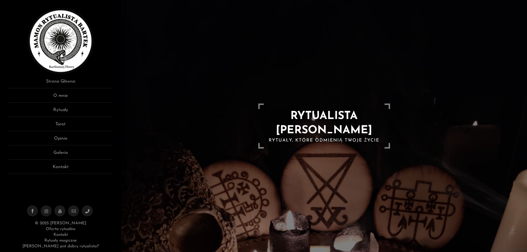
click at [58, 96] on link "O mnie" at bounding box center [60, 98] width 105 height 10
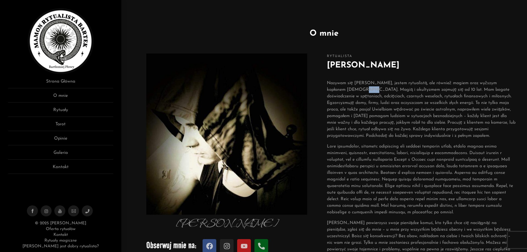
drag, startPoint x: 357, startPoint y: 90, endPoint x: 347, endPoint y: 88, distance: 9.7
click at [347, 88] on p "Nazywam się [PERSON_NAME], jestem rytualistą, ale również magiem oraz wyższym k…" at bounding box center [421, 109] width 189 height 59
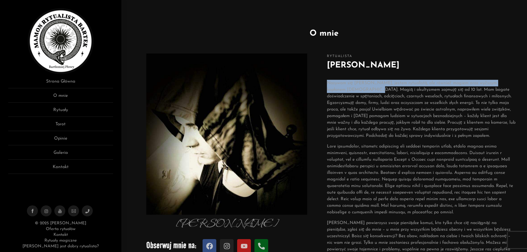
drag, startPoint x: 328, startPoint y: 81, endPoint x: 359, endPoint y: 89, distance: 31.9
click at [359, 89] on p "Nazywam się [PERSON_NAME], jestem rytualistą, ale również magiem oraz wyższym k…" at bounding box center [421, 109] width 189 height 59
click at [60, 109] on link "Rytuały" at bounding box center [60, 112] width 105 height 10
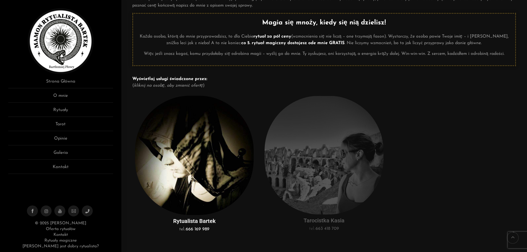
scroll to position [56, 0]
click at [340, 142] on img at bounding box center [324, 154] width 119 height 119
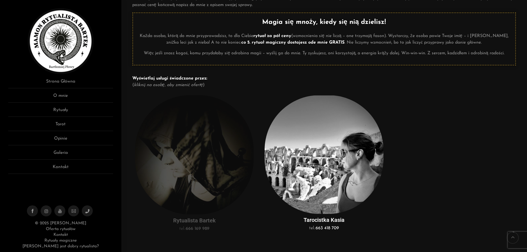
click at [219, 151] on img at bounding box center [194, 154] width 119 height 119
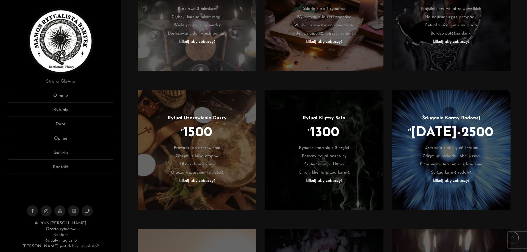
scroll to position [420, 0]
